Goal: Browse casually: Explore the website without a specific task or goal

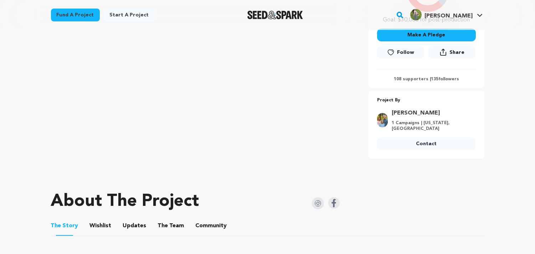
scroll to position [206, 0]
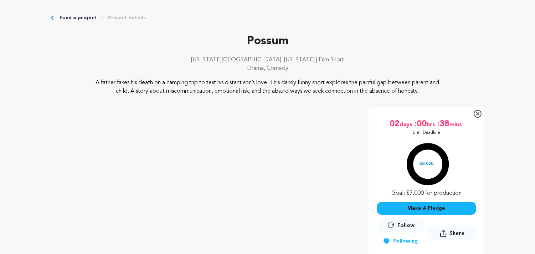
scroll to position [115, 0]
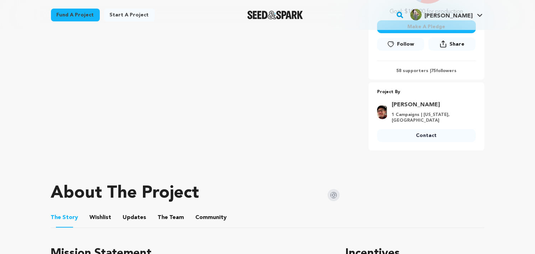
scroll to position [214, 0]
